Goal: Task Accomplishment & Management: Use online tool/utility

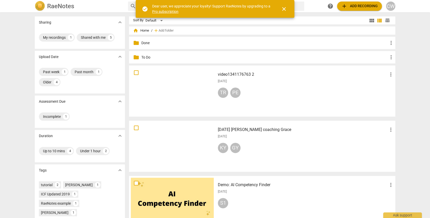
click at [273, 94] on div "TR PE" at bounding box center [306, 94] width 176 height 12
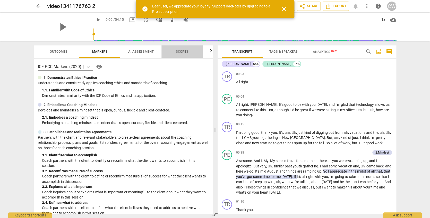
click at [184, 50] on span "Scores" at bounding box center [182, 52] width 12 height 4
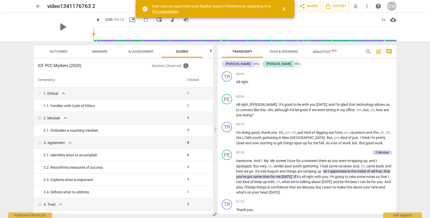
click at [139, 53] on span "AI Assessment" at bounding box center [140, 52] width 25 height 4
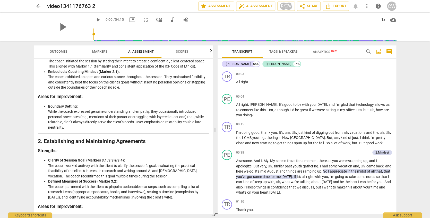
scroll to position [46, 0]
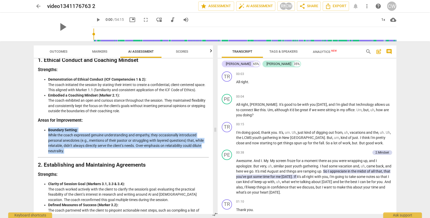
drag, startPoint x: 67, startPoint y: 153, endPoint x: 65, endPoint y: 144, distance: 9.0
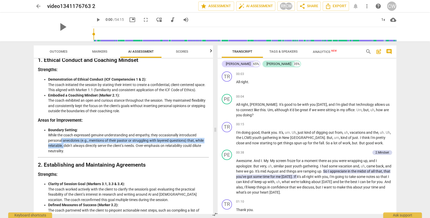
drag, startPoint x: 61, startPoint y: 139, endPoint x: 59, endPoint y: 137, distance: 2.7
click at [60, 138] on li "Boundary Setting: While the coach expressed genuine understanding and empathy, …" at bounding box center [128, 141] width 161 height 27
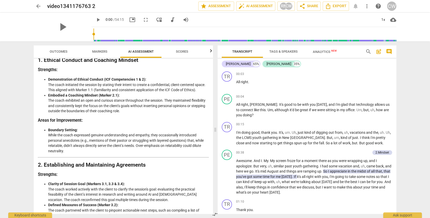
click at [48, 133] on ul "Boundary Setting: While the coach expressed genuine understanding and empathy, …" at bounding box center [123, 141] width 171 height 27
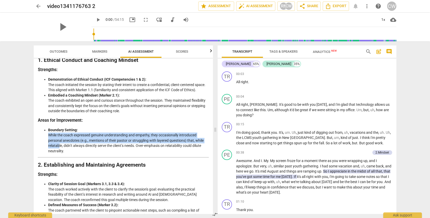
drag, startPoint x: 49, startPoint y: 134, endPoint x: 60, endPoint y: 145, distance: 15.7
click at [59, 144] on li "Boundary Setting: While the coach expressed genuine understanding and empathy, …" at bounding box center [128, 141] width 161 height 27
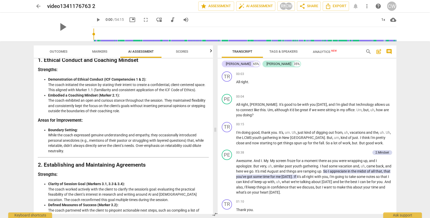
click at [65, 149] on li "Boundary Setting: While the coach expressed genuine understanding and empathy, …" at bounding box center [128, 141] width 161 height 27
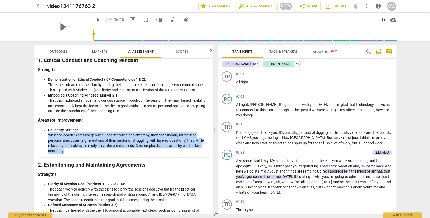
drag, startPoint x: 65, startPoint y: 148, endPoint x: 40, endPoint y: 135, distance: 28.2
click at [40, 135] on ul "Boundary Setting: While the coach expressed genuine understanding and empathy, …" at bounding box center [123, 141] width 171 height 27
copy li "While the coach expressed genuine understanding and empathy, they occasionally …"
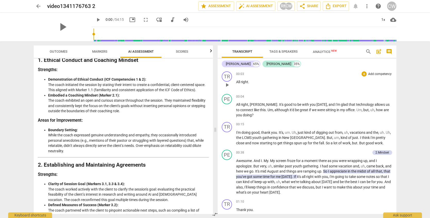
drag, startPoint x: 260, startPoint y: 84, endPoint x: 267, endPoint y: 82, distance: 6.9
click at [260, 84] on p "All right ." at bounding box center [314, 82] width 156 height 5
click at [369, 51] on span "search" at bounding box center [368, 52] width 6 height 6
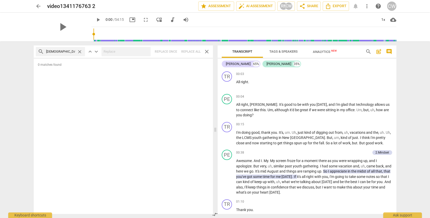
type input "[DEMOGRAPHIC_DATA]"
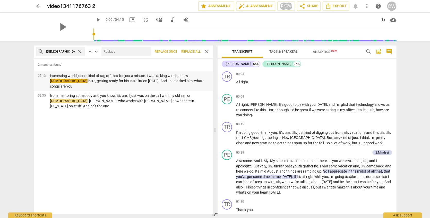
click at [110, 77] on p "interesting world just to kind of tag off that for just a minute. I was talking…" at bounding box center [129, 81] width 159 height 16
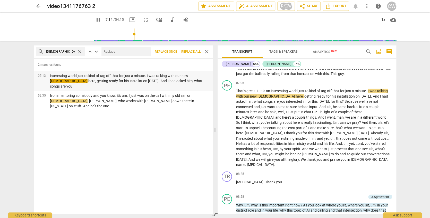
click at [110, 77] on p "interesting world just to kind of tag off that for just a minute. I was talking…" at bounding box center [129, 81] width 159 height 16
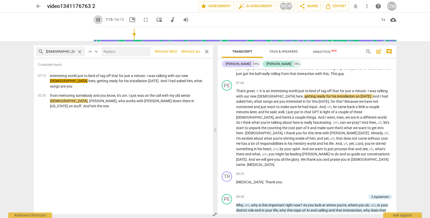
click at [95, 19] on span "pause" at bounding box center [98, 20] width 6 height 6
type input "436"
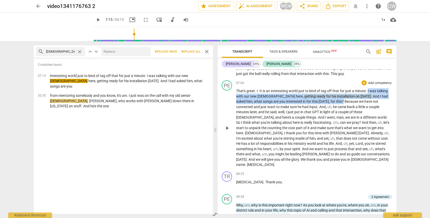
drag, startPoint x: 368, startPoint y: 72, endPoint x: 317, endPoint y: 78, distance: 50.8
click at [318, 89] on p "That's great . I . It is an interesting world just to kind of tag off that for …" at bounding box center [314, 128] width 156 height 79
copy p "I was talking with our new pastor here , getting ready for his installation [DA…"
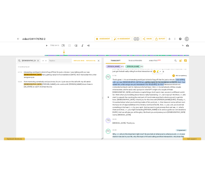
scroll to position [612, 0]
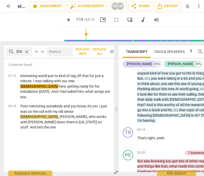
click at [24, 51] on span "close" at bounding box center [26, 51] width 5 height 5
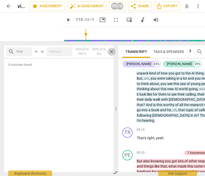
click at [113, 51] on span "close" at bounding box center [112, 52] width 6 height 6
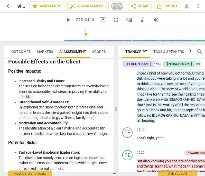
scroll to position [1176, 0]
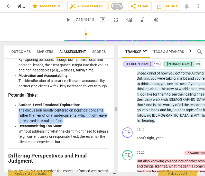
drag, startPoint x: 64, startPoint y: 124, endPoint x: 10, endPoint y: 114, distance: 54.6
click at [10, 114] on ul "Surface-Level Emotional Exploration: The discussion mostly centered on logistic…" at bounding box center [58, 123] width 101 height 42
copy li "The discussion mostly centered on logistical concerns rather than emotional und…"
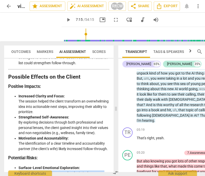
scroll to position [1045, 0]
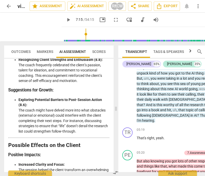
click at [68, 128] on li "Exploring Potential Barriers to Post-Session Action (8.6): The coach might have…" at bounding box center [64, 115] width 91 height 37
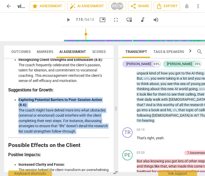
drag, startPoint x: 91, startPoint y: 131, endPoint x: 18, endPoint y: 100, distance: 79.4
click at [18, 100] on ul "Exploring Potential Barriers to Post-Session Action (8.6): The coach might have…" at bounding box center [58, 115] width 101 height 37
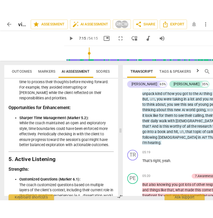
scroll to position [593, 0]
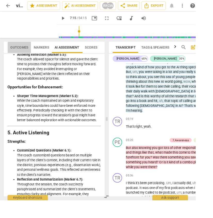
click at [20, 51] on span "Outcomes" at bounding box center [20, 52] width 19 height 4
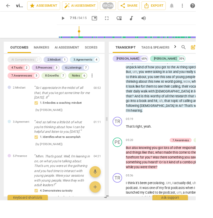
click at [82, 81] on div "Notes" at bounding box center [82, 82] width 9 height 5
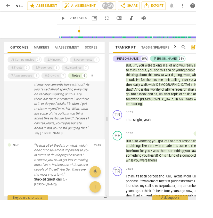
scroll to position [389, 0]
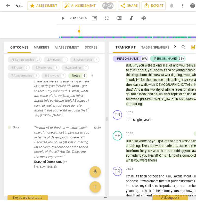
click at [198, 51] on span "search" at bounding box center [200, 52] width 6 height 6
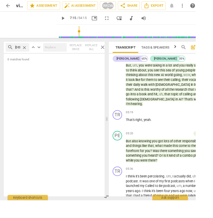
type input "[DEMOGRAPHIC_DATA]"
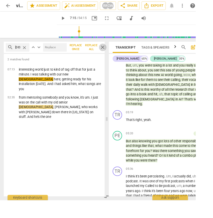
click at [111, 50] on span "close" at bounding box center [112, 52] width 6 height 6
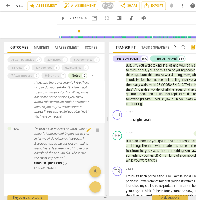
scroll to position [183, 0]
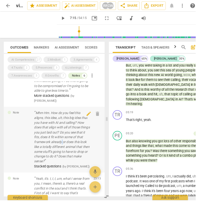
click at [74, 160] on p "Mhm Hm. How do you feel this aligns, this idea, uh, this big idea that you have…" at bounding box center [67, 150] width 60 height 58
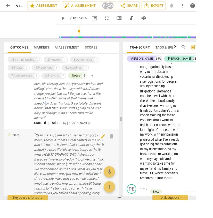
scroll to position [3159, 0]
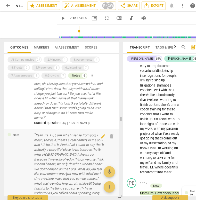
click at [72, 158] on p "Yeah, it's. I, I, I, um, what I sense from you, I mean, there's a, there's a re…" at bounding box center [75, 197] width 76 height 105
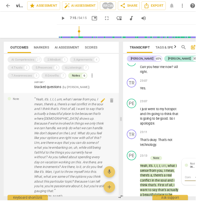
scroll to position [272, 0]
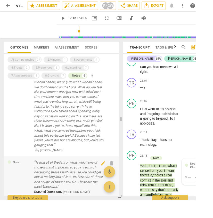
click at [53, 178] on p "Is that all of the lists or what, which one of those is most important to you i…" at bounding box center [75, 191] width 76 height 32
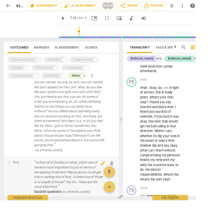
scroll to position [6496, 0]
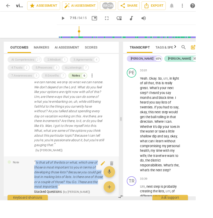
drag, startPoint x: 74, startPoint y: 193, endPoint x: 34, endPoint y: 170, distance: 46.1
click at [34, 171] on div "Note Is that all of the lists or what, which one of those is most important to …" at bounding box center [66, 194] width 125 height 46
copy div "Is that all of the lists or what, which one of those is most important to you i…"
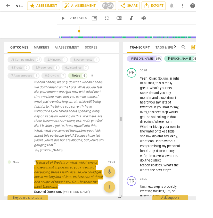
scroll to position [0, 0]
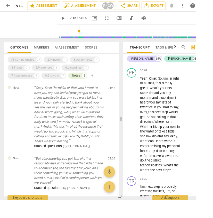
click at [116, 67] on div "AI Competencies 27 2.Mindset 1 3.Agreements 4 4.Trusts 2 5.Presences 3 6.Listen…" at bounding box center [68, 74] width 121 height 26
click at [72, 49] on span "AI Assessment" at bounding box center [72, 51] width 33 height 7
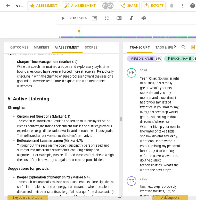
scroll to position [568, 0]
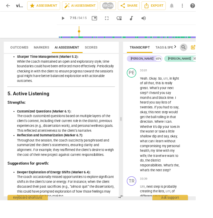
click at [199, 51] on span "search" at bounding box center [200, 52] width 6 height 6
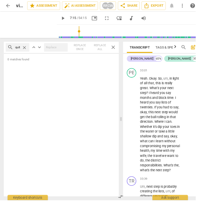
type input "quit"
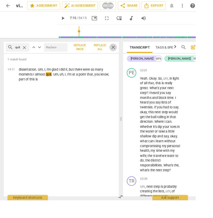
click at [120, 52] on span "close" at bounding box center [123, 52] width 6 height 6
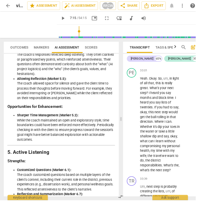
scroll to position [571, 0]
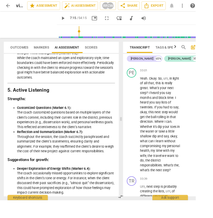
click at [80, 181] on li "Deeper Exploration of Energy Shifts (Marker 6.4): The coach occasionally missed…" at bounding box center [72, 197] width 107 height 32
click at [92, 190] on li "Deeper Exploration of Energy Shifts (Marker 6.4): The coach occasionally missed…" at bounding box center [72, 197] width 107 height 32
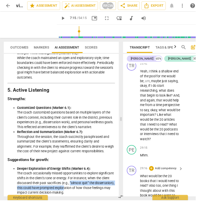
scroll to position [5635, 0]
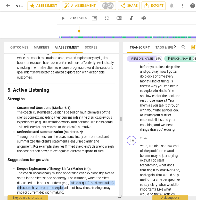
click at [201, 52] on span "search" at bounding box center [200, 52] width 6 height 6
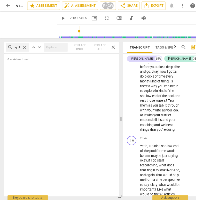
type input "quit"
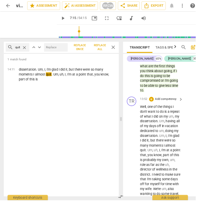
scroll to position [2793, 0]
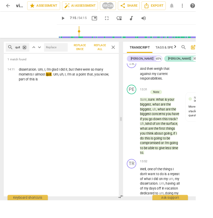
click at [25, 51] on span "close" at bounding box center [26, 51] width 5 height 5
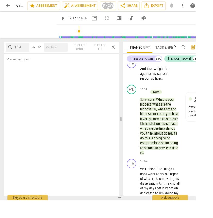
click at [25, 51] on input "text" at bounding box center [22, 52] width 13 height 8
type input "d"
type input "dissertation"
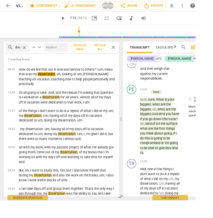
scroll to position [1504, 0]
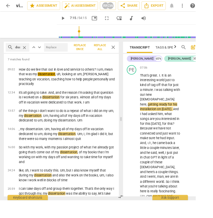
click at [121, 51] on span "close" at bounding box center [123, 52] width 6 height 6
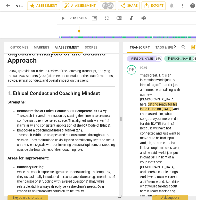
scroll to position [149, 0]
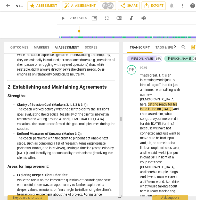
click at [46, 50] on span "Markers" at bounding box center [45, 52] width 16 height 4
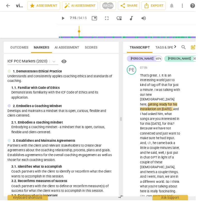
click at [23, 51] on span "Outcomes" at bounding box center [20, 52] width 19 height 4
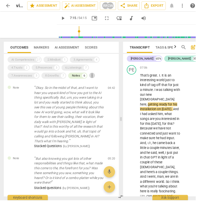
click at [102, 82] on span "more_vert" at bounding box center [100, 82] width 6 height 6
click at [114, 67] on div at bounding box center [106, 109] width 213 height 218
click at [82, 72] on div "6.Listenings" at bounding box center [80, 73] width 18 height 5
click at [82, 73] on div "6.Listenings" at bounding box center [80, 73] width 18 height 5
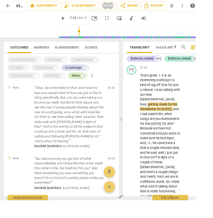
click at [83, 81] on div "Notes" at bounding box center [82, 82] width 9 height 5
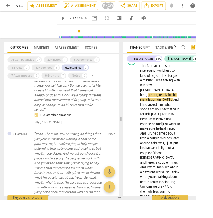
scroll to position [89, 0]
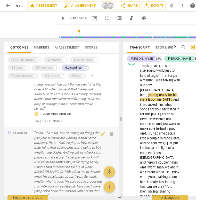
click at [47, 167] on p "Yeah. That's uh. You're writing on things that you yourself now are walking in …" at bounding box center [75, 180] width 76 height 74
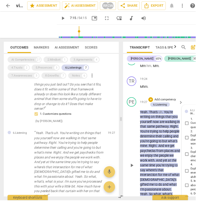
click at [144, 117] on div "play_arrow pause" at bounding box center [145, 181] width 13 height 128
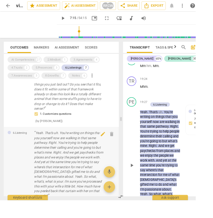
click at [74, 164] on p "Yeah. That's uh. You're writing on things that you yourself now are walking in …" at bounding box center [75, 180] width 76 height 74
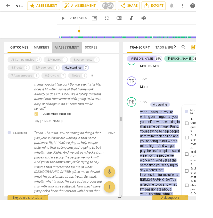
click at [63, 51] on span "AI Assessment" at bounding box center [72, 52] width 27 height 4
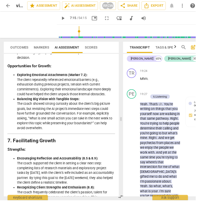
scroll to position [801, 0]
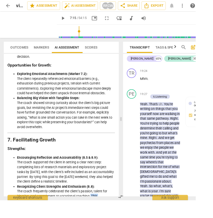
drag, startPoint x: 99, startPoint y: 198, endPoint x: 102, endPoint y: 206, distance: 9.0
click at [102, 206] on li "Recognizing Client Strengths and Enthusiasm (8.8): The coach frequently celebra…" at bounding box center [72, 214] width 107 height 27
copy li "This encouragement reinforced the client’s sense of self-efficacy and motivatio…"
type input "436"
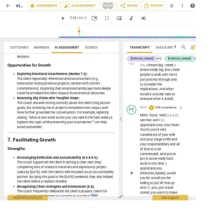
scroll to position [7689, 0]
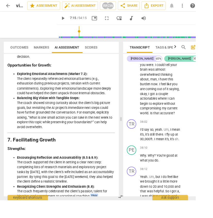
click at [183, 63] on div "[PERSON_NAME]" at bounding box center [195, 63] width 25 height 5
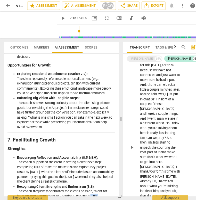
scroll to position [590, 0]
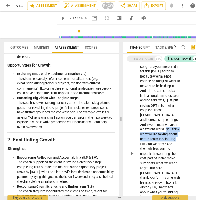
drag, startPoint x: 164, startPoint y: 135, endPoint x: 181, endPoint y: 142, distance: 18.5
click at [180, 143] on p "That's great . I . It is an interesting world just to kind of tag off that for …" at bounding box center [174, 168] width 44 height 290
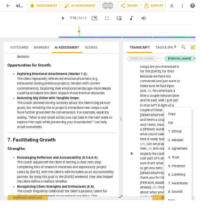
click at [182, 123] on li "Copy" at bounding box center [194, 125] width 30 height 10
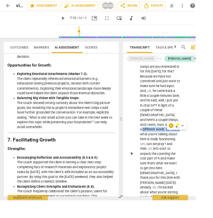
click at [178, 130] on p "That's great . I . It is an interesting world just to kind of tag off that for …" at bounding box center [174, 168] width 44 height 290
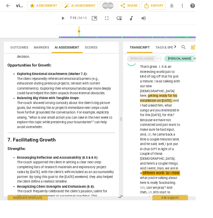
scroll to position [534, 0]
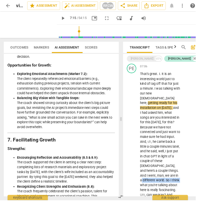
click at [48, 51] on span "Markers" at bounding box center [45, 52] width 16 height 4
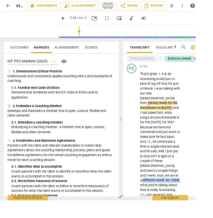
click at [28, 51] on span "Outcomes" at bounding box center [20, 52] width 19 height 4
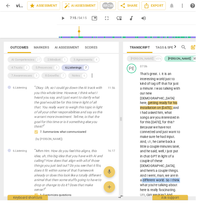
click at [99, 49] on span "Scores" at bounding box center [99, 51] width 20 height 7
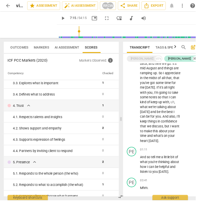
scroll to position [0, 0]
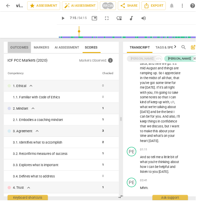
click at [25, 51] on span "Outcomes" at bounding box center [20, 52] width 19 height 4
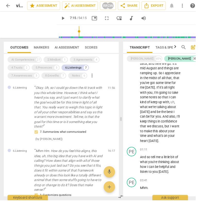
click at [142, 50] on span "Transcript" at bounding box center [152, 52] width 22 height 4
click at [169, 64] on div "65%" at bounding box center [172, 63] width 7 height 5
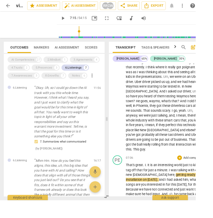
scroll to position [988, 0]
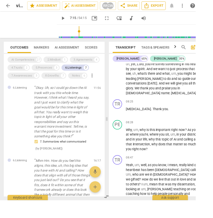
click at [164, 6] on span "Export" at bounding box center [167, 6] width 22 height 6
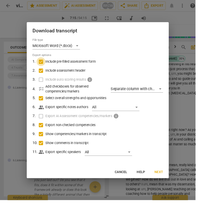
click at [48, 67] on input "Include pre-filled assessment form" at bounding box center [45, 68] width 10 height 10
checkbox input "false"
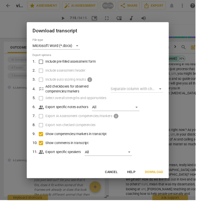
click at [45, 146] on input "Show competencies/markers in transcript" at bounding box center [45, 147] width 10 height 10
checkbox input "false"
click at [46, 156] on input "Show comments in transcript" at bounding box center [45, 156] width 10 height 10
checkbox input "false"
click at [170, 187] on span "Download" at bounding box center [167, 187] width 20 height 5
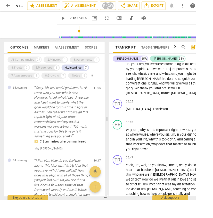
click at [43, 74] on div "5.Presences" at bounding box center [48, 73] width 18 height 5
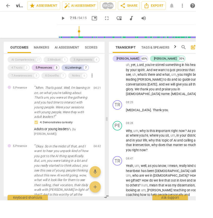
click at [84, 65] on div "3.Agreements" at bounding box center [90, 65] width 20 height 5
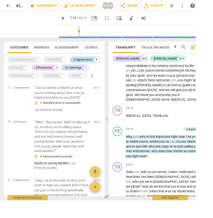
click at [84, 65] on div "3.Agreements" at bounding box center [90, 65] width 20 height 5
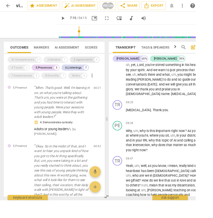
click at [96, 63] on div "3.Agreements" at bounding box center [90, 65] width 20 height 5
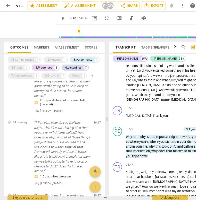
scroll to position [525, 0]
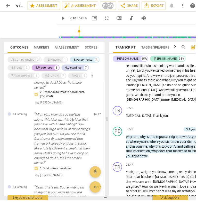
click at [54, 76] on div "5.Presences" at bounding box center [48, 73] width 18 height 5
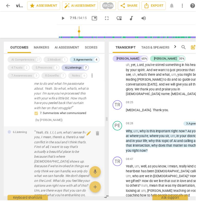
scroll to position [368, 0]
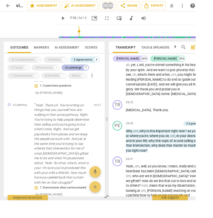
click at [76, 72] on div "6.Listenings" at bounding box center [80, 73] width 18 height 5
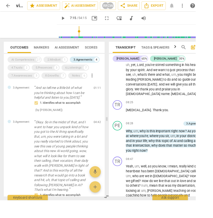
scroll to position [1, 0]
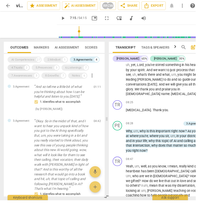
click at [25, 73] on div "4.Trusts 2" at bounding box center [20, 74] width 24 height 7
click at [92, 65] on div "3.Agreements" at bounding box center [90, 65] width 20 height 5
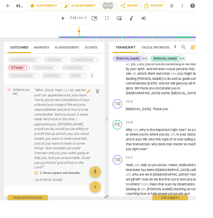
scroll to position [153, 0]
